Goal: Information Seeking & Learning: Check status

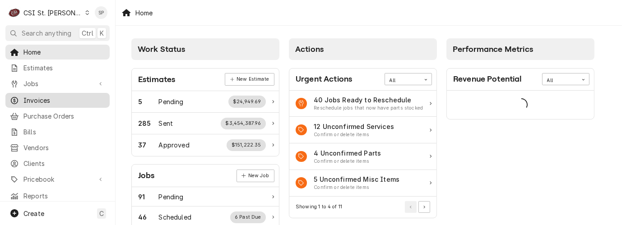
click at [50, 99] on span "Invoices" at bounding box center [64, 100] width 82 height 9
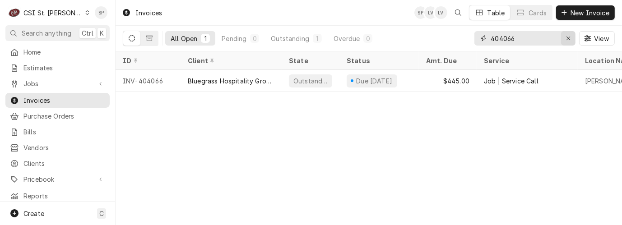
click at [566, 39] on icon "Erase input" at bounding box center [568, 38] width 5 height 6
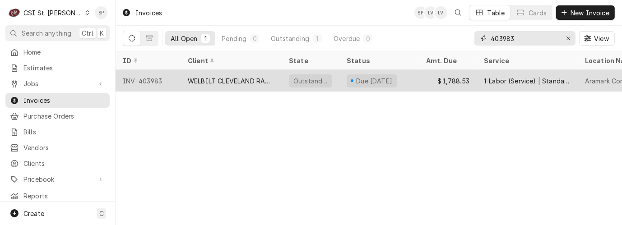
type input "403983"
click at [134, 78] on div "INV-403983" at bounding box center [147, 81] width 65 height 22
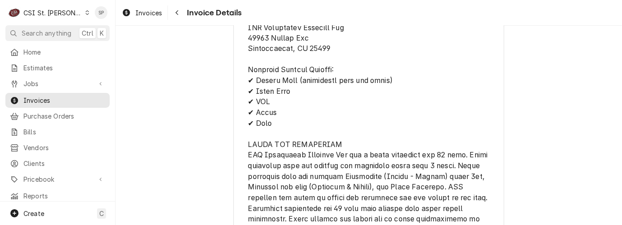
scroll to position [1485, 0]
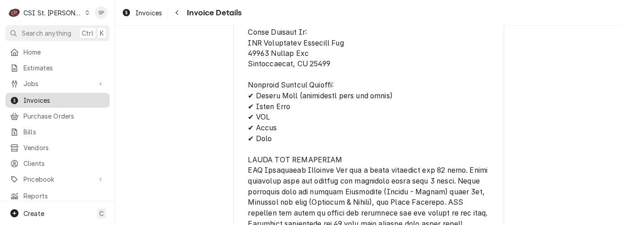
click at [53, 101] on div "Invoices" at bounding box center [57, 100] width 101 height 11
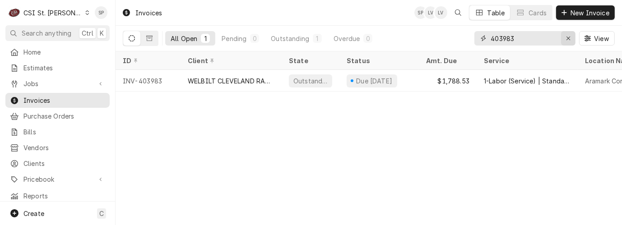
click at [566, 40] on icon "Erase input" at bounding box center [568, 38] width 5 height 6
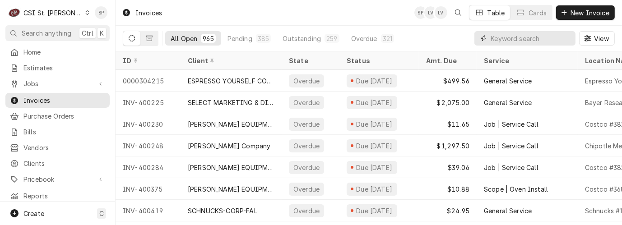
click at [528, 38] on input "Dynamic Content Wrapper" at bounding box center [530, 38] width 80 height 14
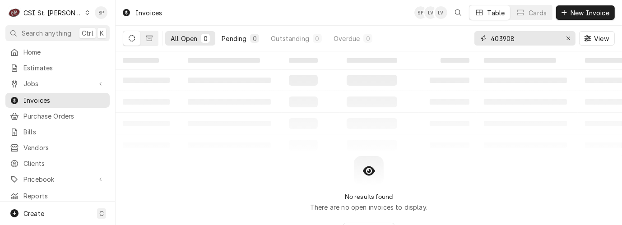
type input "403908"
click at [231, 38] on div "Pending" at bounding box center [233, 38] width 25 height 9
click at [180, 35] on div "All Open" at bounding box center [184, 38] width 27 height 9
click at [149, 37] on icon "Dynamic Content Wrapper" at bounding box center [149, 38] width 6 height 5
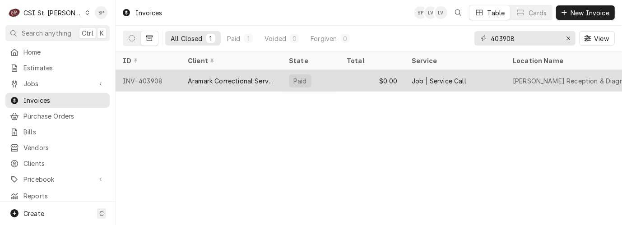
click at [143, 79] on div "INV-403908" at bounding box center [147, 81] width 65 height 22
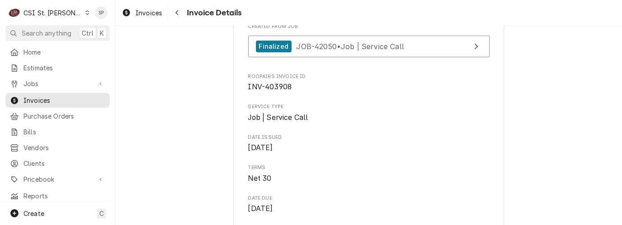
scroll to position [267, 0]
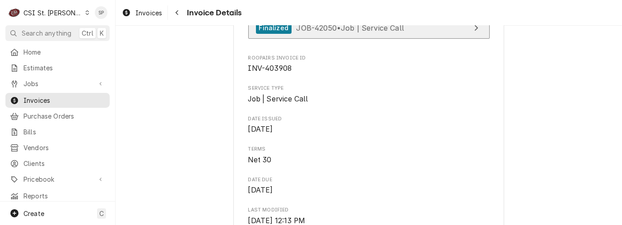
click at [272, 34] on div "Finalized" at bounding box center [274, 28] width 36 height 12
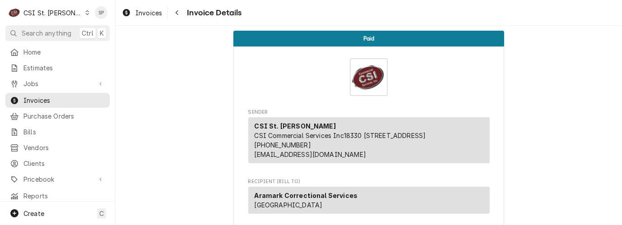
scroll to position [0, 0]
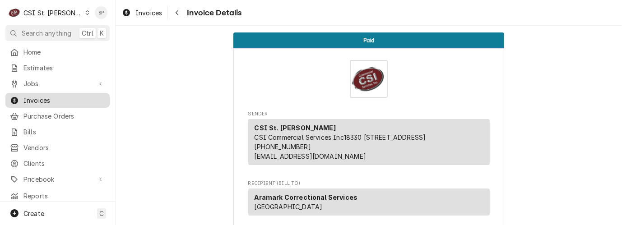
click at [92, 96] on span "Invoices" at bounding box center [64, 100] width 82 height 9
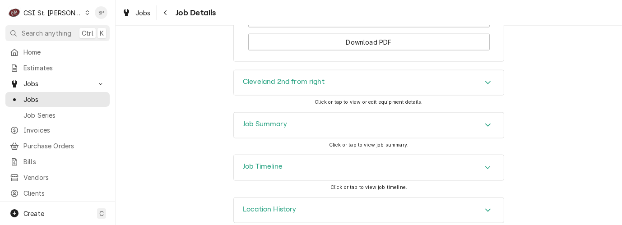
scroll to position [1036, 0]
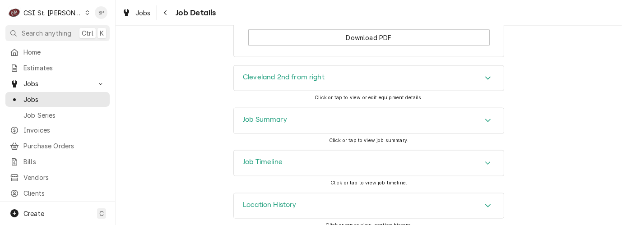
click at [484, 117] on icon "Accordion Header" at bounding box center [487, 120] width 6 height 7
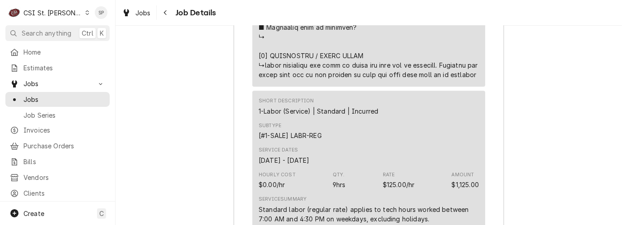
scroll to position [1898, 0]
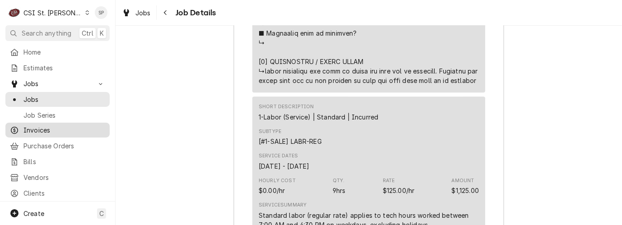
click at [34, 129] on span "Invoices" at bounding box center [64, 129] width 82 height 9
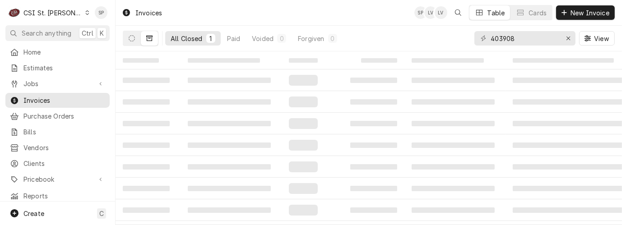
click at [175, 34] on div "All Closed" at bounding box center [187, 38] width 32 height 9
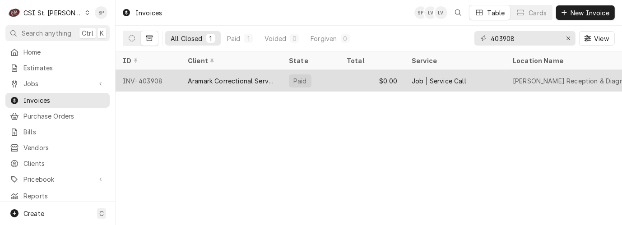
click at [154, 76] on div "INV-403908" at bounding box center [147, 81] width 65 height 22
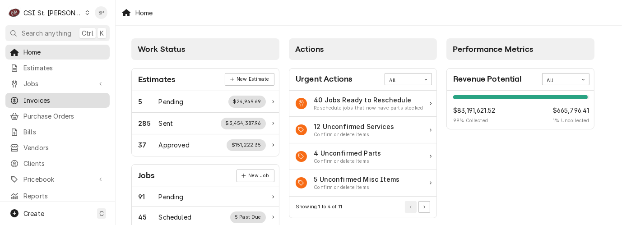
click at [40, 96] on span "Invoices" at bounding box center [64, 100] width 82 height 9
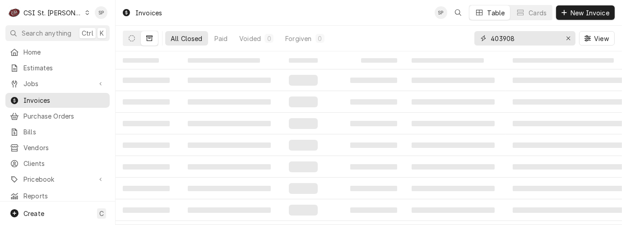
click at [517, 37] on input "403908" at bounding box center [524, 38] width 68 height 14
type input "403983"
click at [131, 42] on button "Dynamic Content Wrapper" at bounding box center [131, 38] width 17 height 14
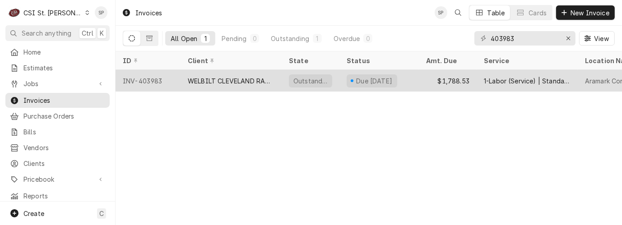
click at [146, 76] on div "INV-403983" at bounding box center [147, 81] width 65 height 22
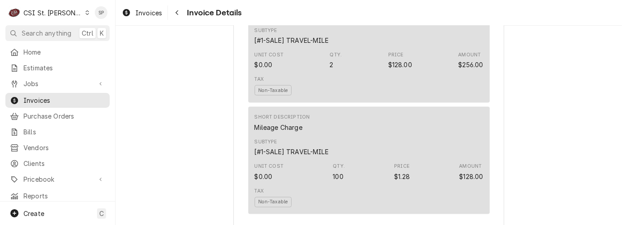
scroll to position [1069, 0]
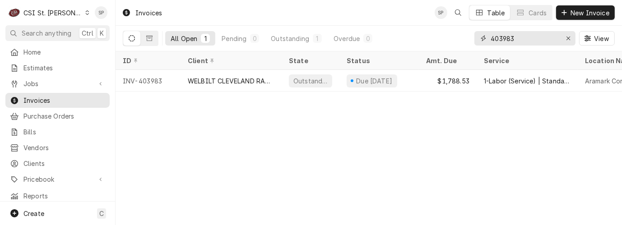
click at [520, 38] on input "403983" at bounding box center [524, 38] width 68 height 14
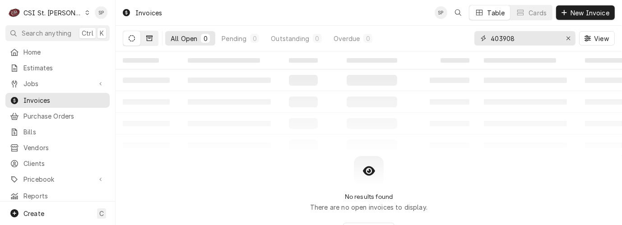
type input "403908"
click at [148, 41] on icon "Dynamic Content Wrapper" at bounding box center [149, 38] width 6 height 5
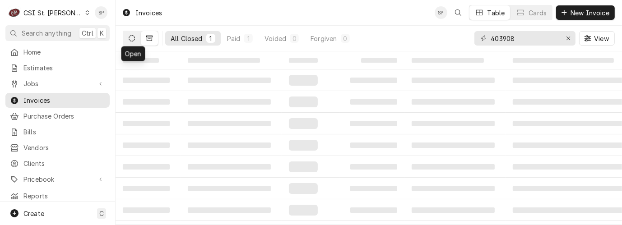
click at [134, 38] on icon "Dynamic Content Wrapper" at bounding box center [132, 38] width 6 height 6
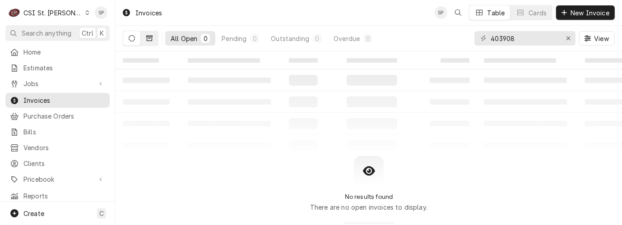
click at [149, 36] on icon "Dynamic Content Wrapper" at bounding box center [149, 38] width 6 height 6
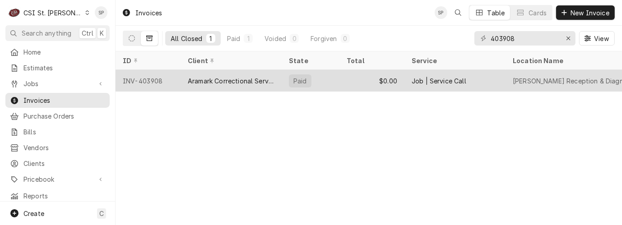
click at [149, 81] on div "INV-403908" at bounding box center [147, 81] width 65 height 22
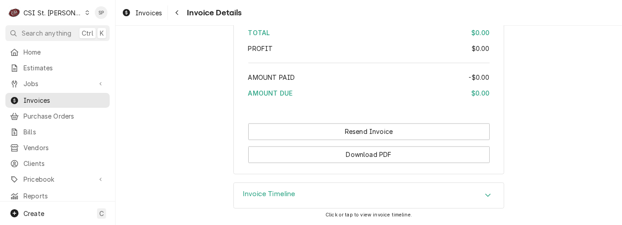
scroll to position [1482, 0]
click at [484, 193] on icon "Accordion Header" at bounding box center [487, 195] width 6 height 7
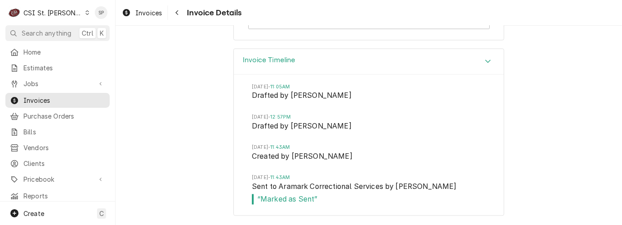
scroll to position [1617, 0]
